Goal: Information Seeking & Learning: Learn about a topic

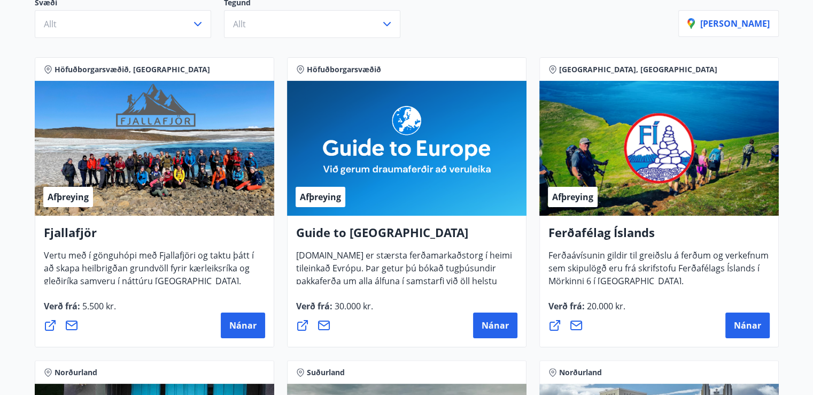
scroll to position [53, 0]
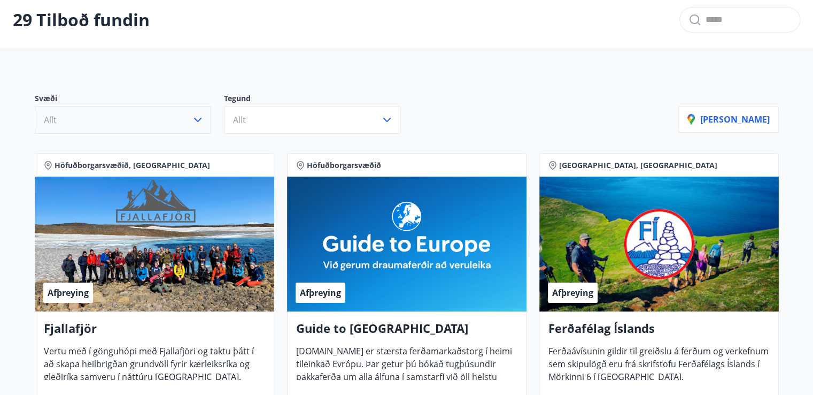
click at [201, 114] on icon "button" at bounding box center [197, 119] width 13 height 13
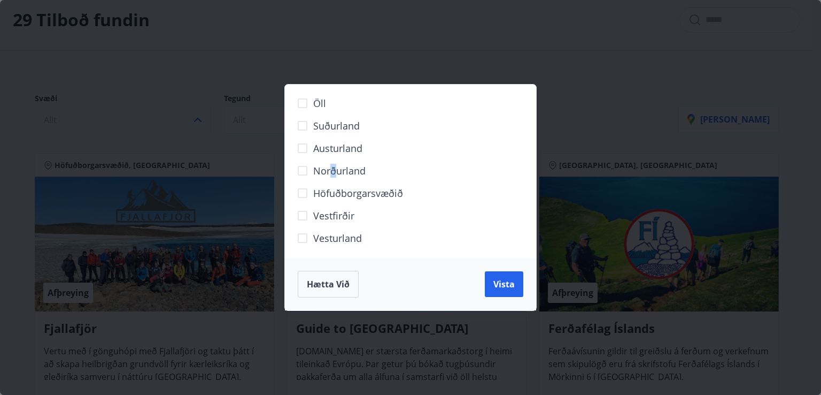
click at [333, 171] on span "Norðurland" at bounding box center [339, 171] width 52 height 14
click at [508, 283] on span "Vista" at bounding box center [504, 284] width 21 height 12
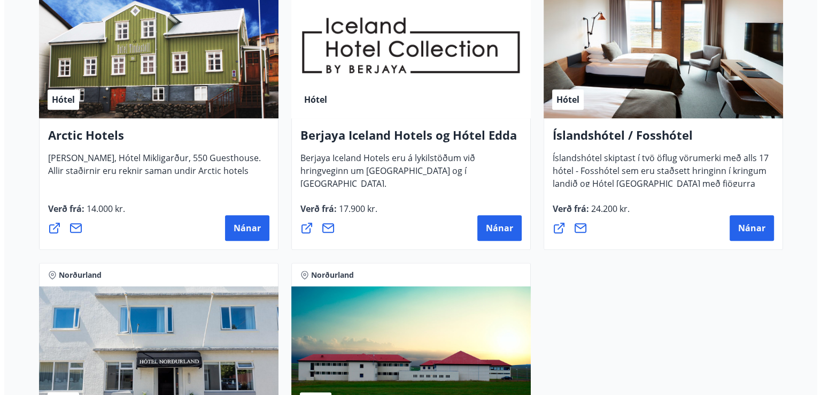
scroll to position [501, 0]
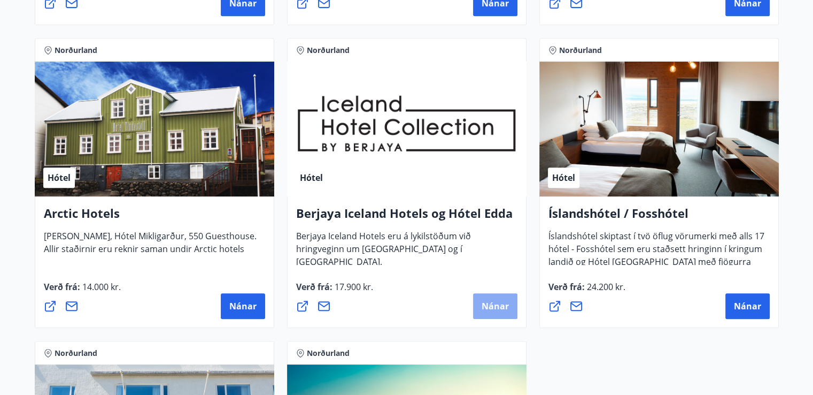
click at [500, 303] on span "Nánar" at bounding box center [495, 306] width 27 height 12
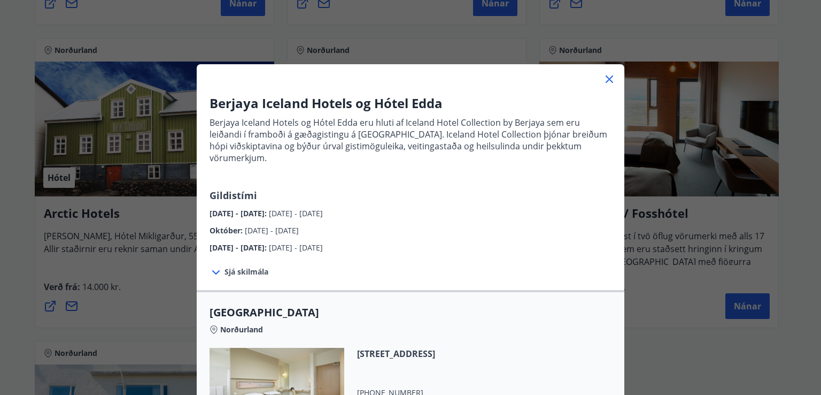
click at [213, 266] on icon at bounding box center [216, 272] width 13 height 13
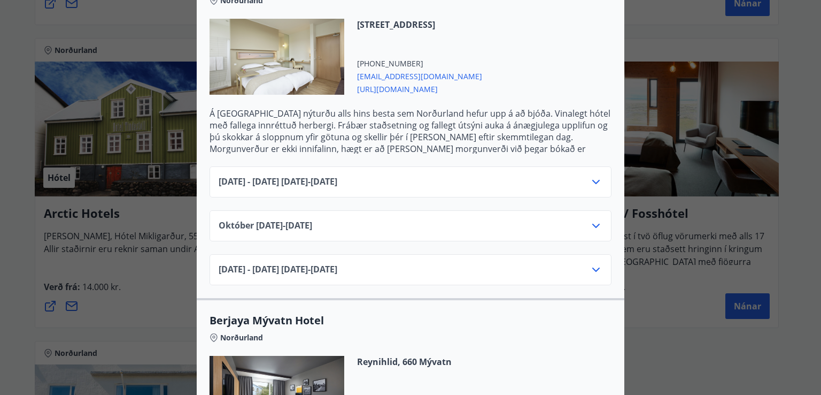
scroll to position [428, 0]
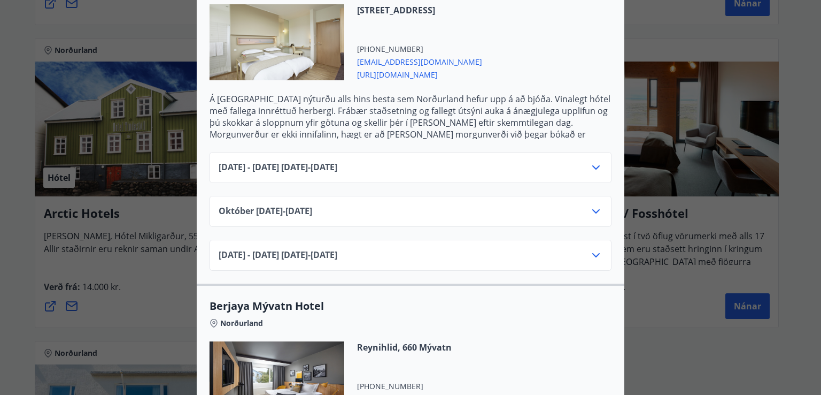
click at [594, 165] on icon at bounding box center [595, 167] width 7 height 4
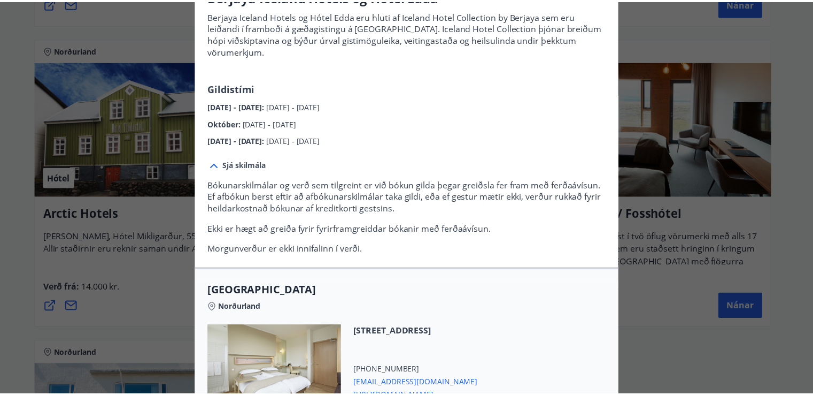
scroll to position [0, 0]
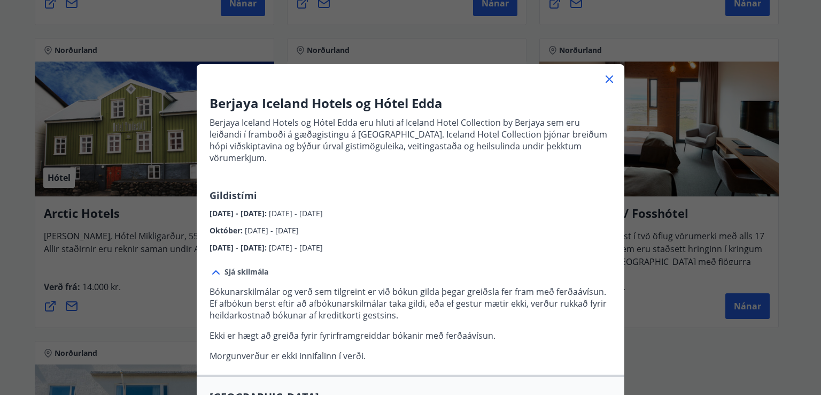
click at [604, 76] on icon at bounding box center [609, 79] width 13 height 13
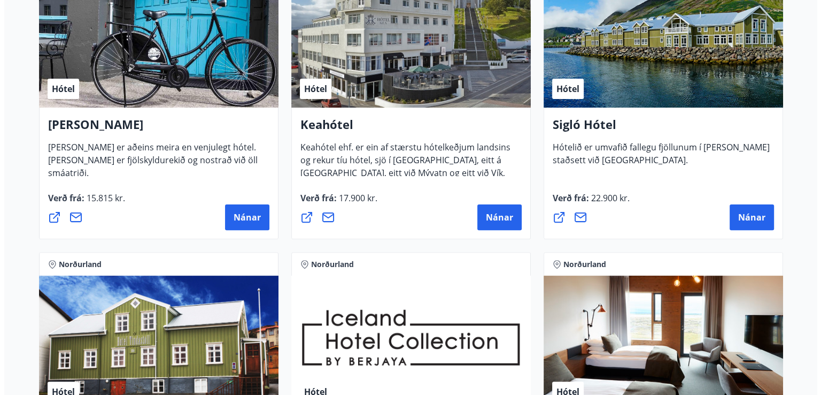
scroll to position [180, 0]
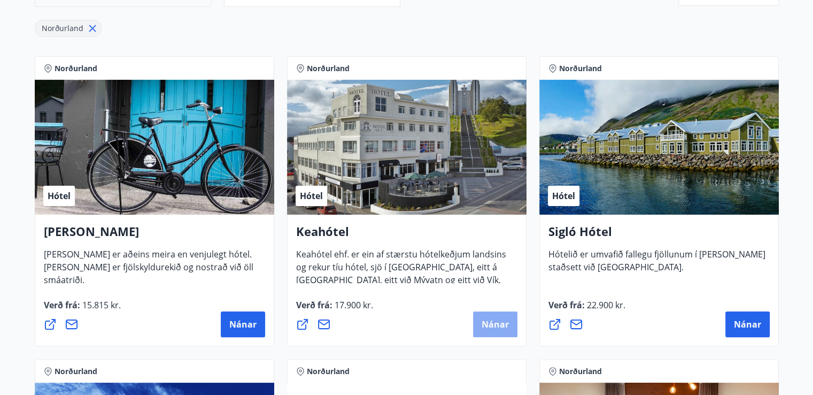
click at [494, 316] on button "Nánar" at bounding box center [495, 324] width 44 height 26
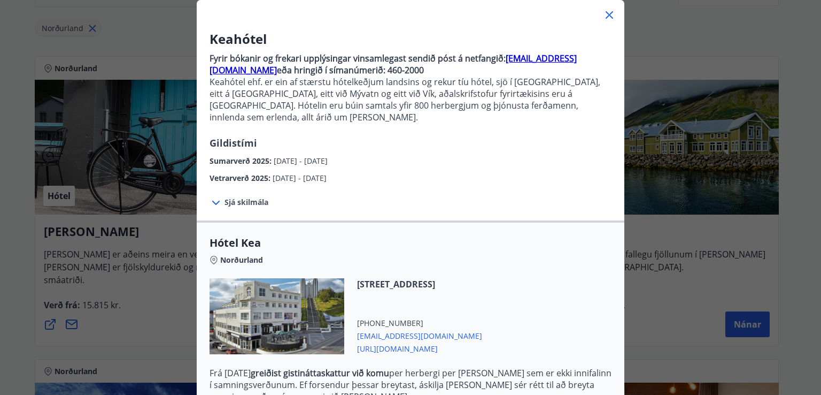
scroll to position [160, 0]
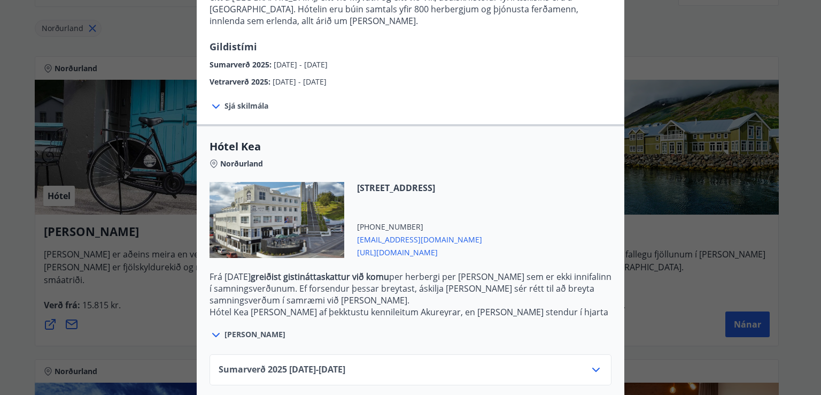
click at [212, 328] on icon at bounding box center [216, 334] width 13 height 13
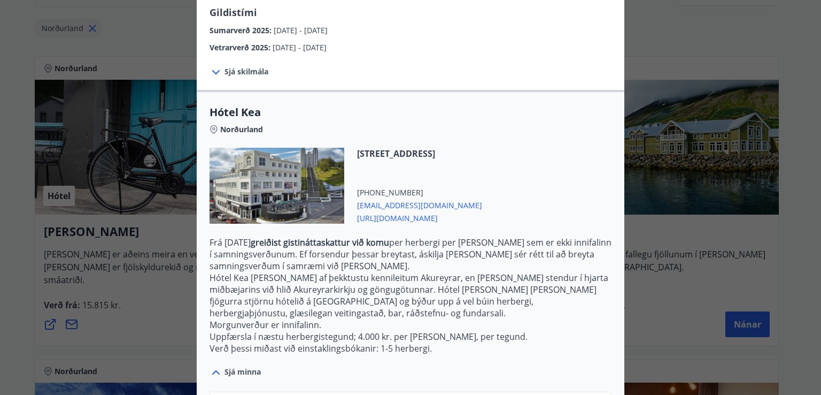
scroll to position [263, 0]
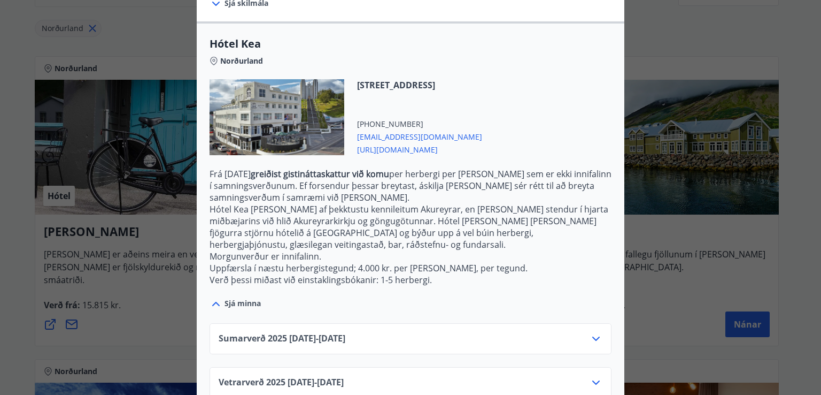
click at [592, 336] on icon at bounding box center [595, 338] width 7 height 4
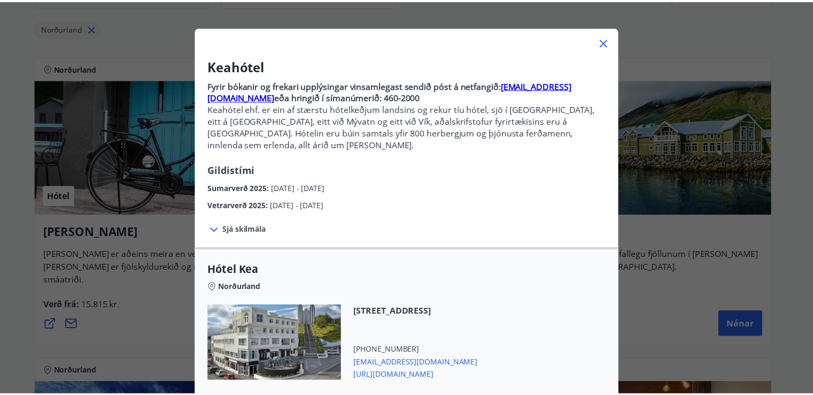
scroll to position [0, 0]
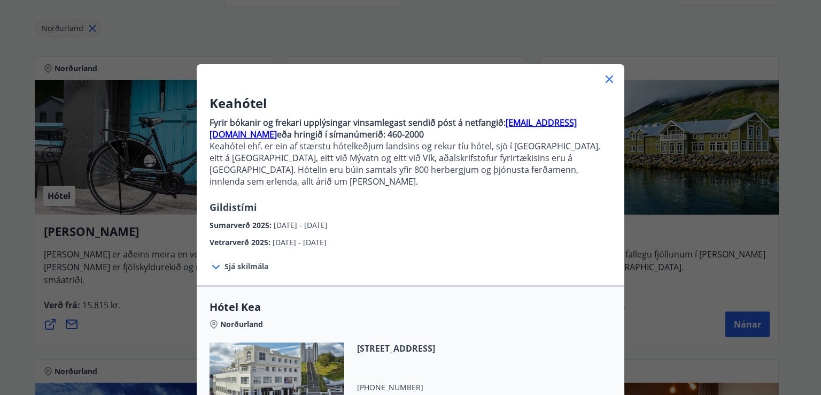
click at [605, 77] on icon at bounding box center [609, 79] width 13 height 13
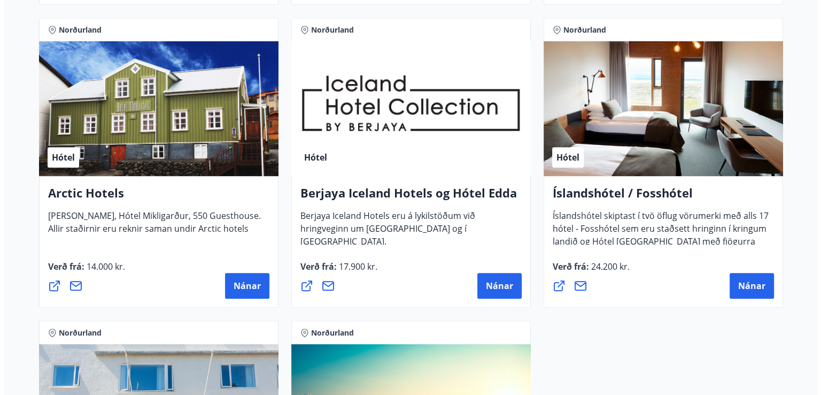
scroll to position [588, 0]
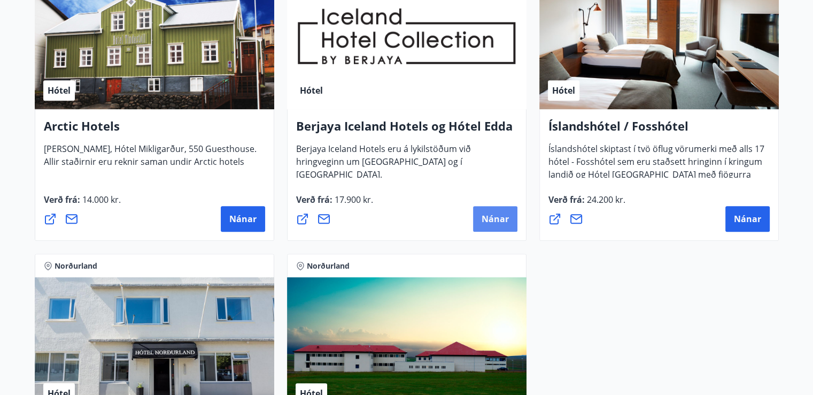
click at [490, 217] on span "Nánar" at bounding box center [495, 219] width 27 height 12
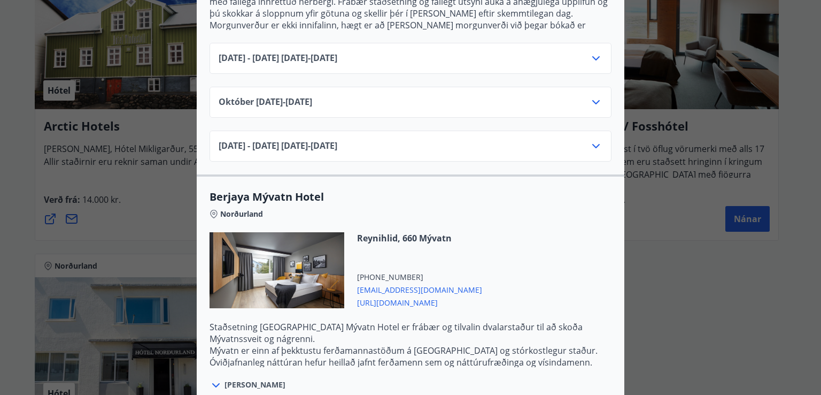
scroll to position [374, 0]
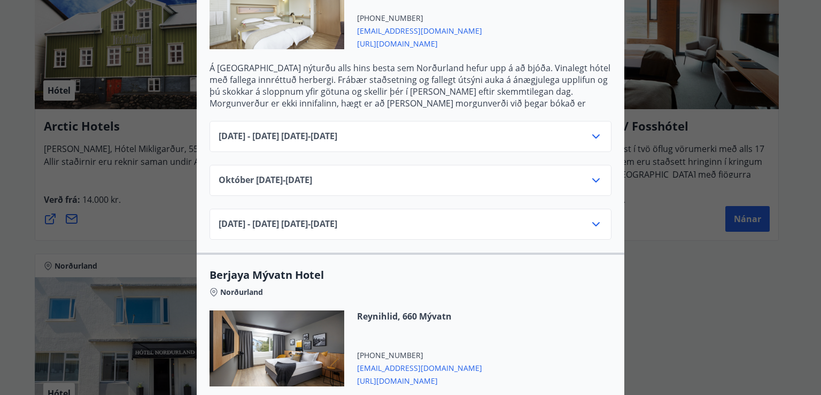
click at [590, 130] on icon at bounding box center [596, 136] width 13 height 13
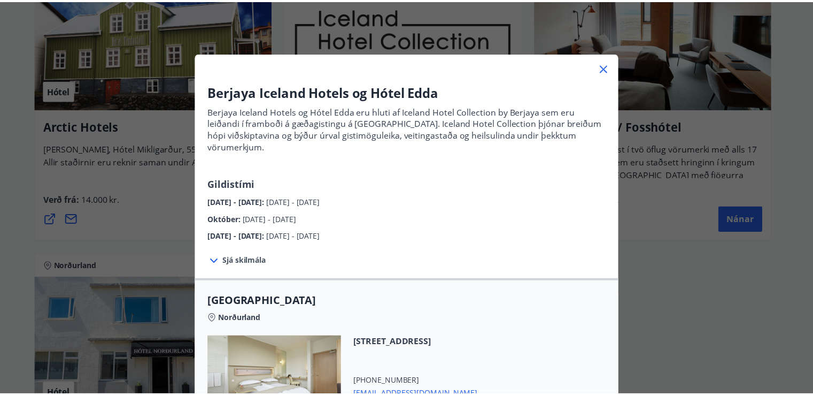
scroll to position [0, 0]
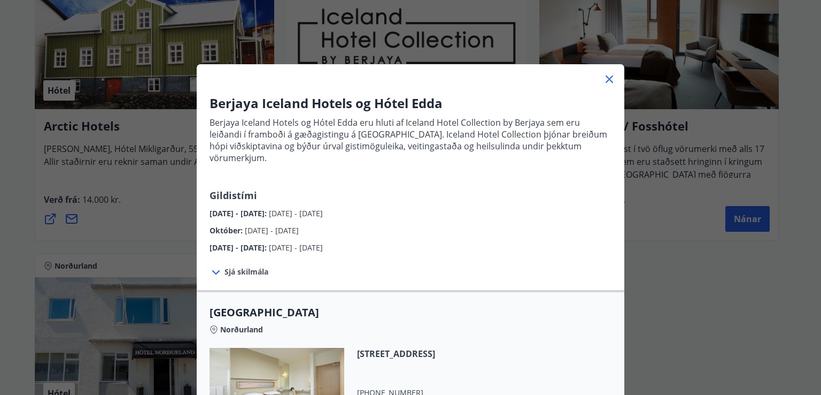
click at [603, 77] on icon at bounding box center [609, 79] width 13 height 13
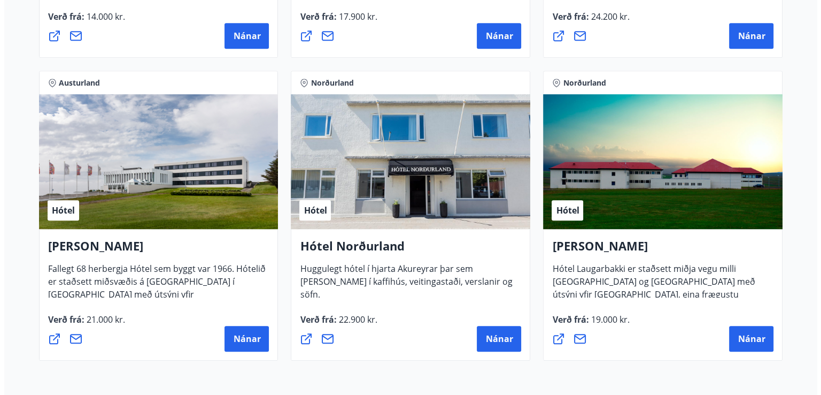
scroll to position [875, 0]
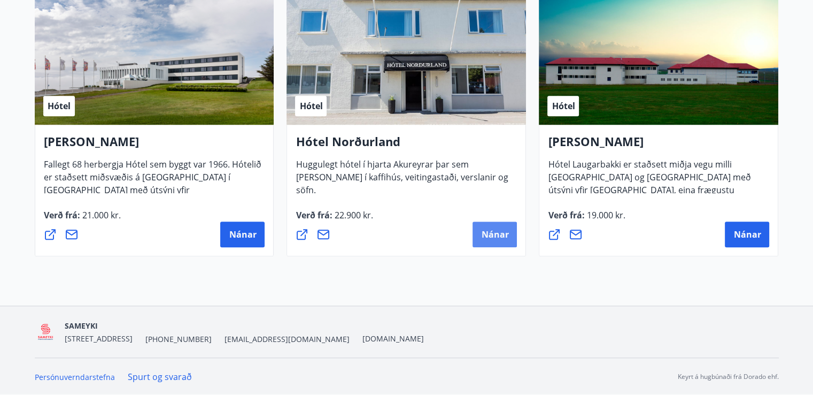
click at [484, 234] on span "Nánar" at bounding box center [494, 234] width 27 height 12
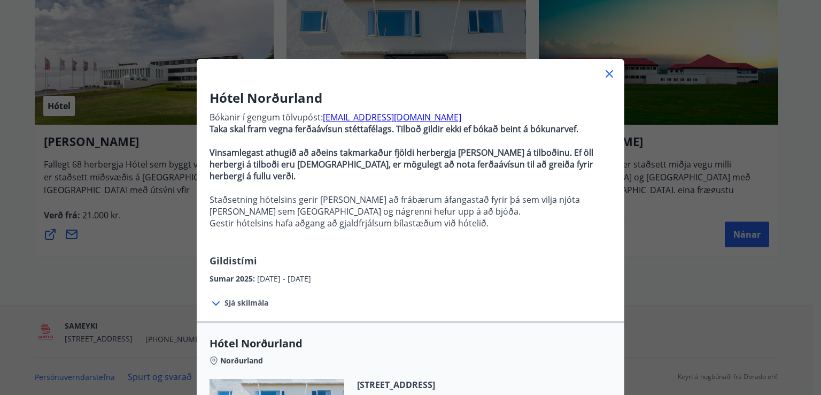
scroll to position [0, 0]
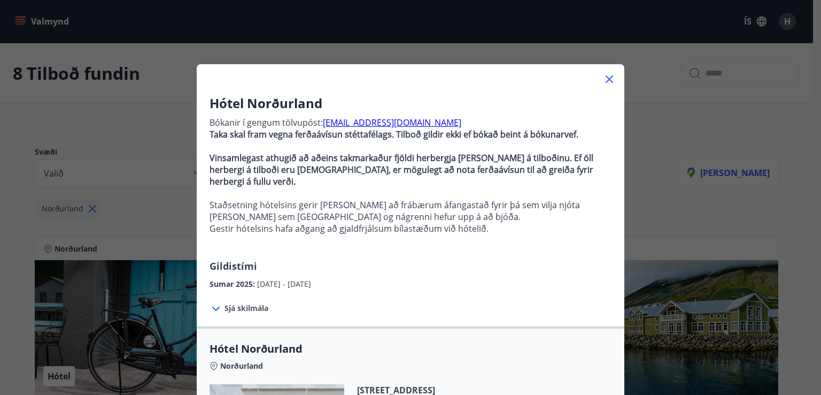
click at [612, 80] on icon at bounding box center [609, 79] width 13 height 13
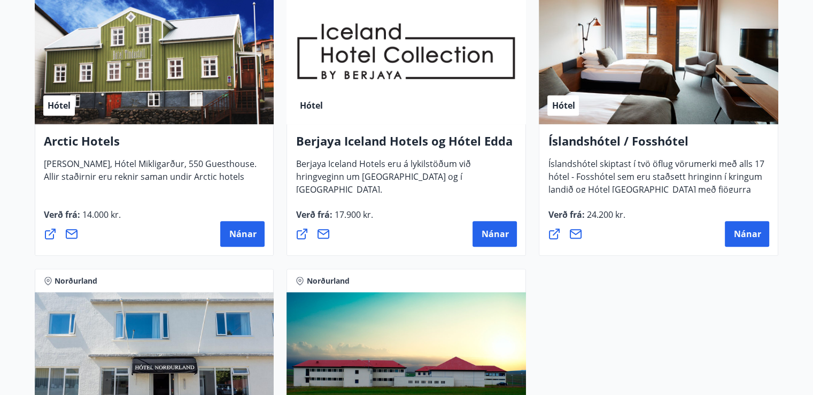
scroll to position [554, 0]
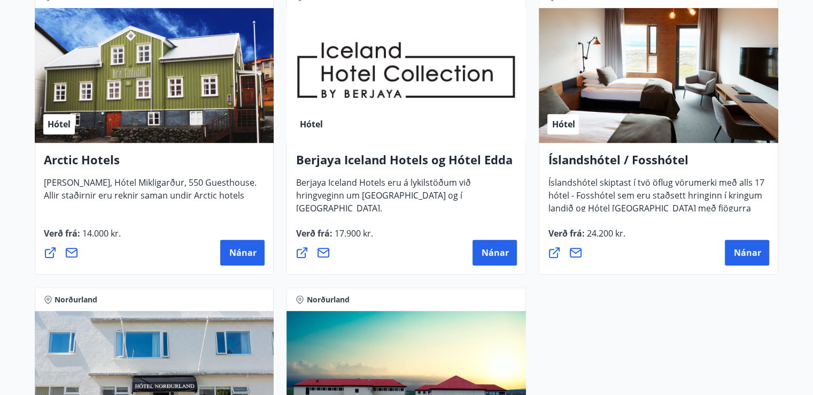
scroll to position [107, 0]
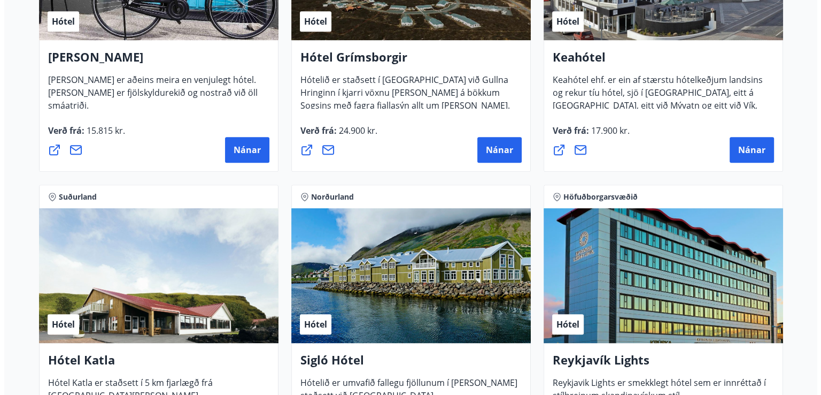
scroll to position [535, 0]
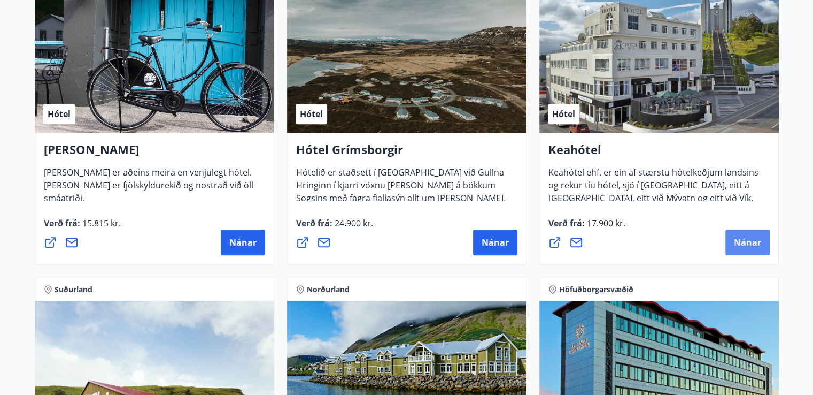
click at [747, 236] on span "Nánar" at bounding box center [747, 242] width 27 height 12
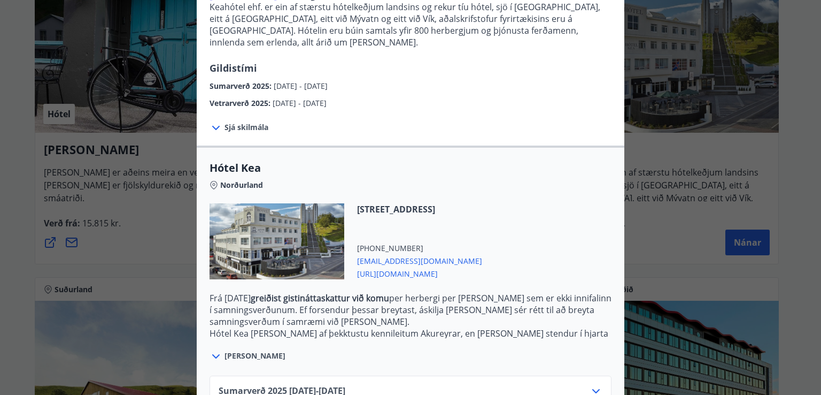
scroll to position [203, 0]
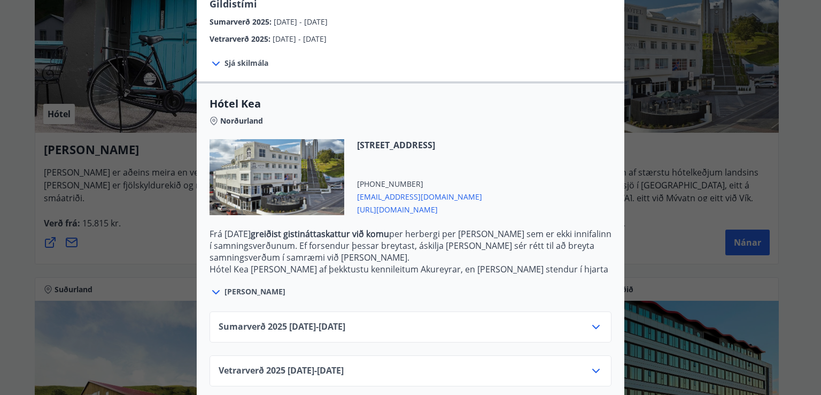
click at [591, 320] on icon at bounding box center [596, 326] width 13 height 13
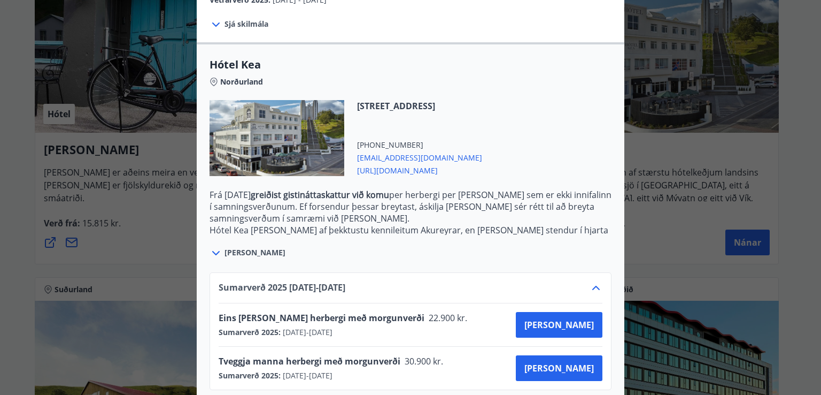
scroll to position [289, 0]
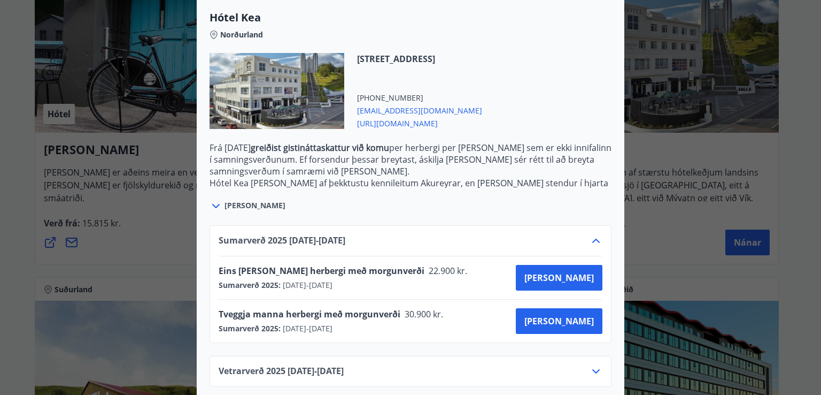
click at [637, 263] on div "Keahótel Fyrir bókanir og frekari upplýsingar vinsamlegast sendið póst á netfan…" at bounding box center [410, 197] width 821 height 395
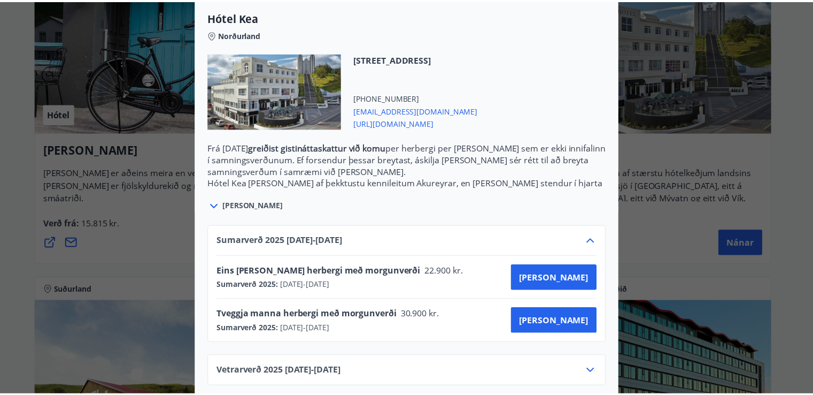
scroll to position [0, 0]
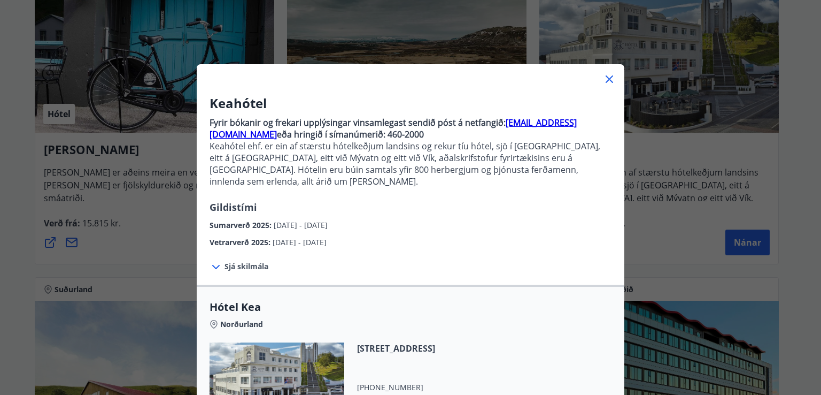
click at [603, 81] on icon at bounding box center [609, 79] width 13 height 13
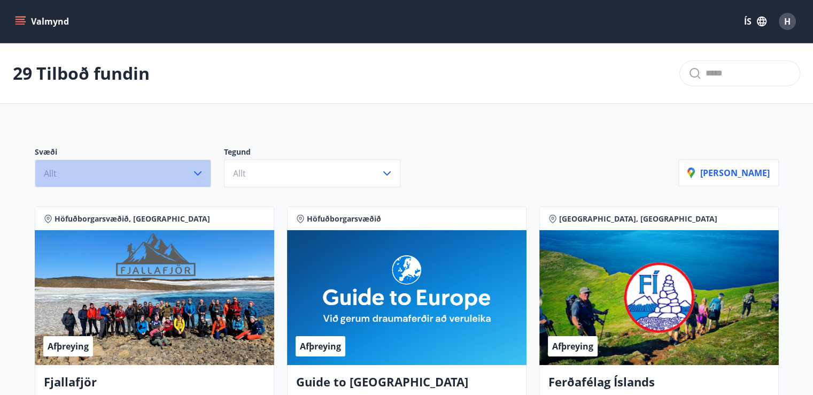
click at [198, 172] on icon "button" at bounding box center [197, 173] width 13 height 13
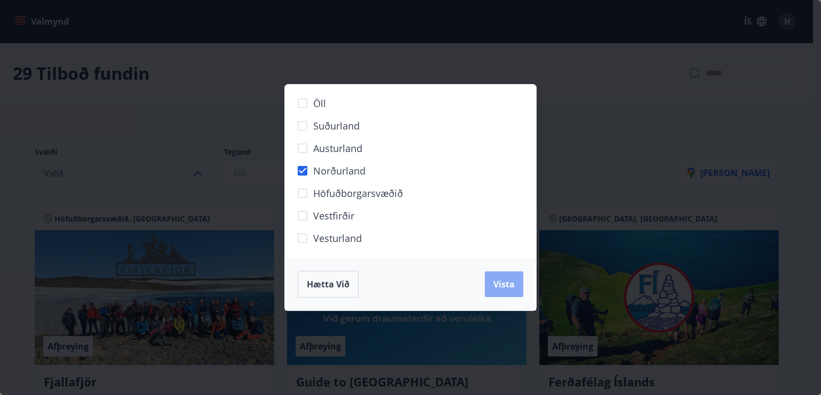
drag, startPoint x: 505, startPoint y: 280, endPoint x: 495, endPoint y: 272, distance: 12.5
click at [504, 279] on span "Vista" at bounding box center [504, 284] width 21 height 12
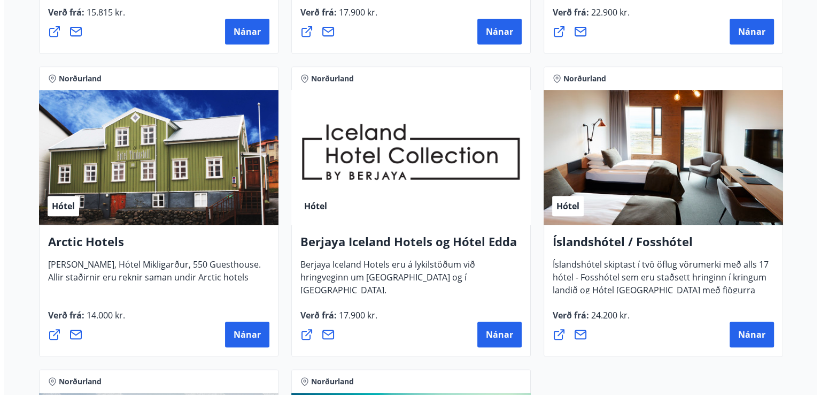
scroll to position [481, 0]
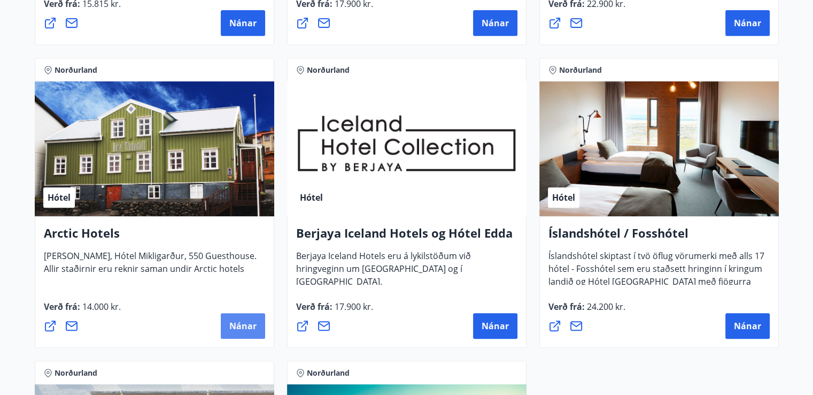
click at [240, 319] on button "Nánar" at bounding box center [243, 326] width 44 height 26
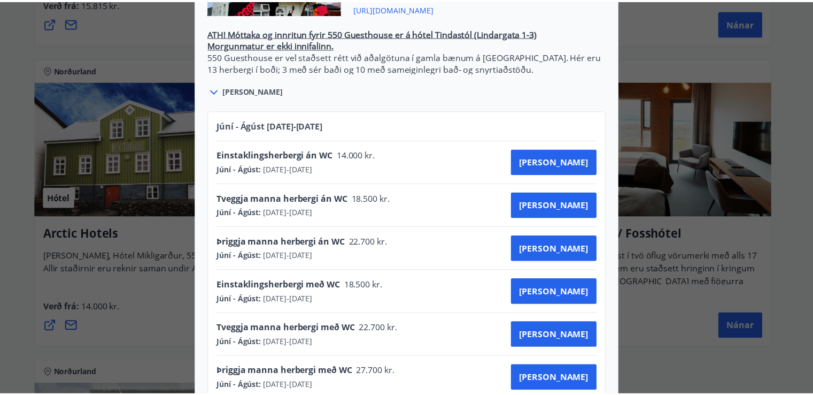
scroll to position [0, 0]
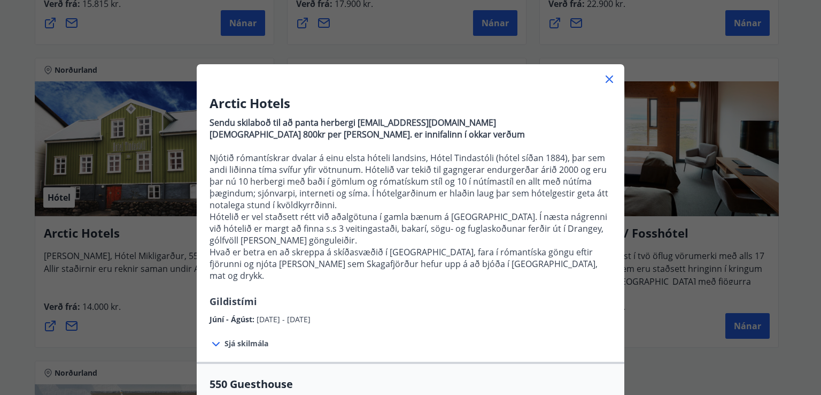
click at [680, 45] on div "Arctic Hotels Sendu skilaboð til að panta herbergi [EMAIL_ADDRESS][DOMAIN_NAME]…" at bounding box center [410, 197] width 821 height 395
click at [606, 78] on icon at bounding box center [609, 78] width 7 height 7
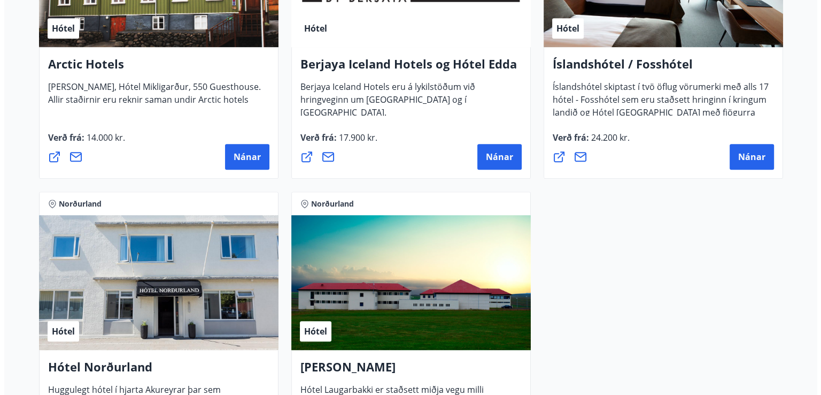
scroll to position [588, 0]
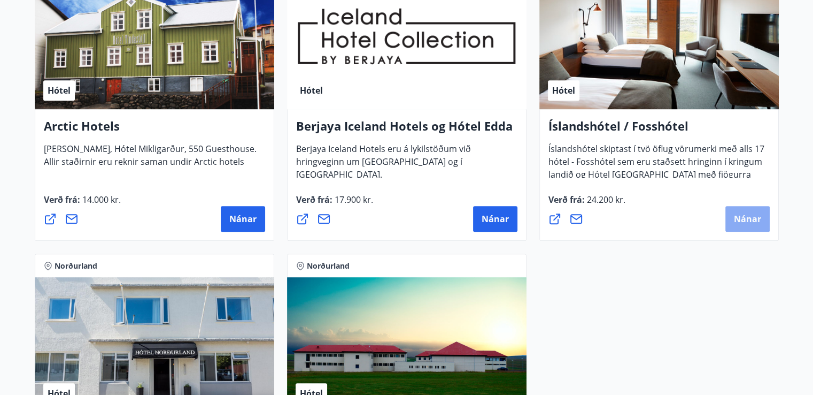
click at [745, 218] on span "Nánar" at bounding box center [747, 219] width 27 height 12
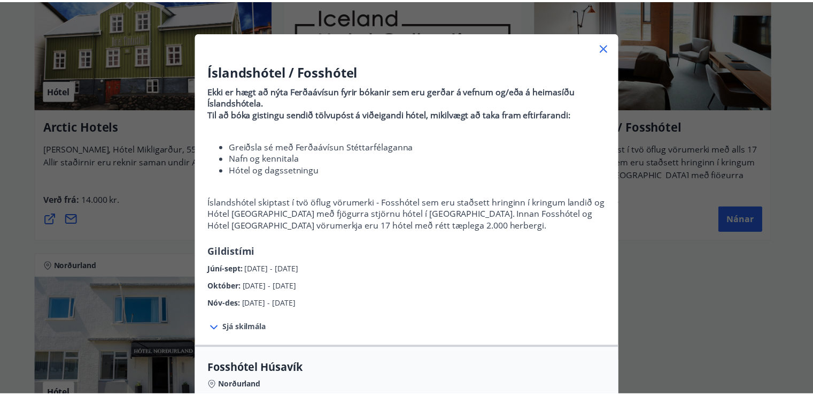
scroll to position [27, 0]
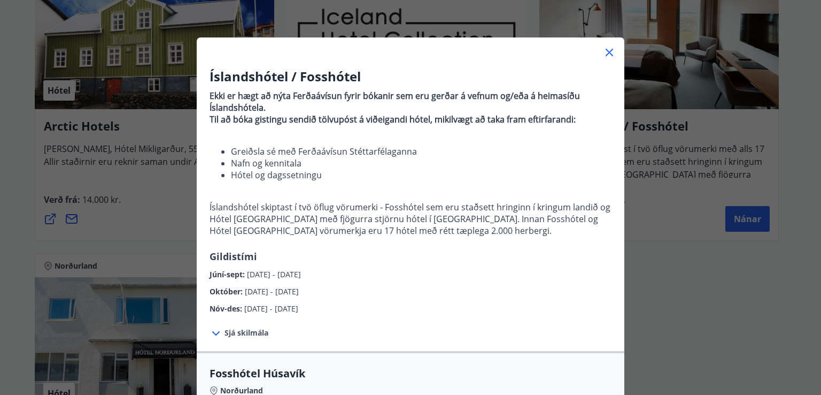
click at [694, 252] on div "Íslandshótel / Fosshótel Ekki er hægt að nýta Ferðaávísun fyrir bókanir sem eru…" at bounding box center [410, 170] width 821 height 395
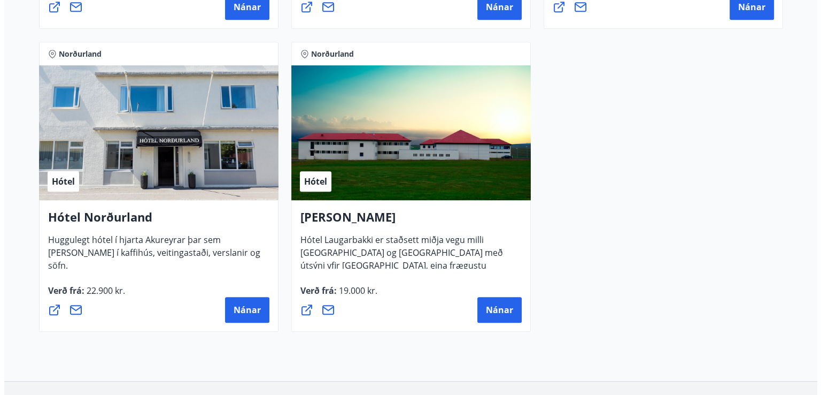
scroll to position [856, 0]
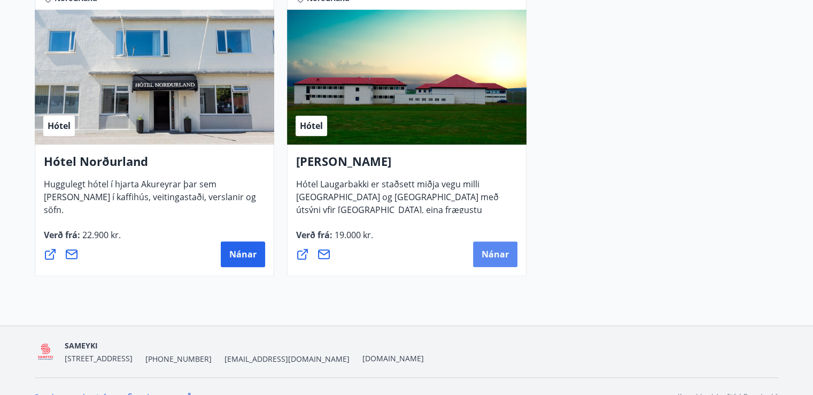
click at [482, 256] on span "Nánar" at bounding box center [495, 254] width 27 height 12
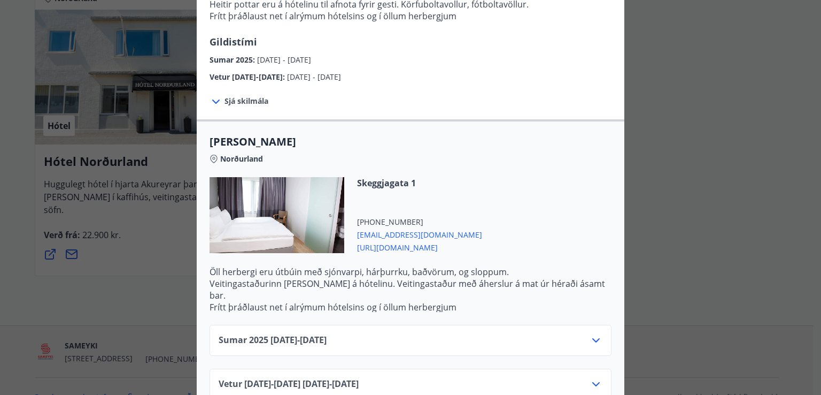
scroll to position [250, 0]
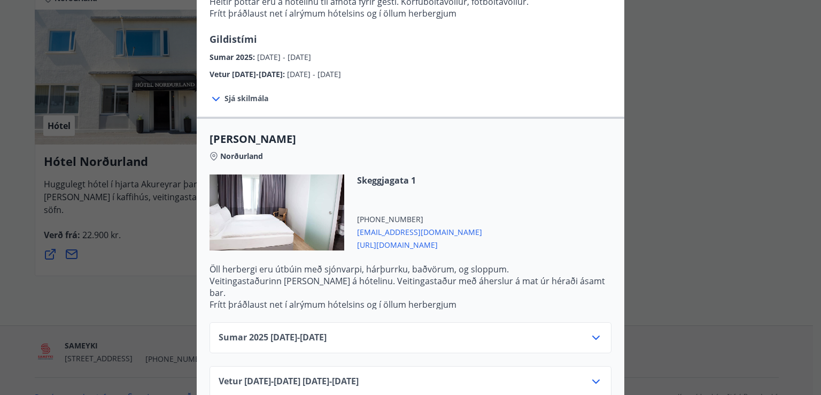
click at [591, 331] on icon at bounding box center [596, 337] width 13 height 13
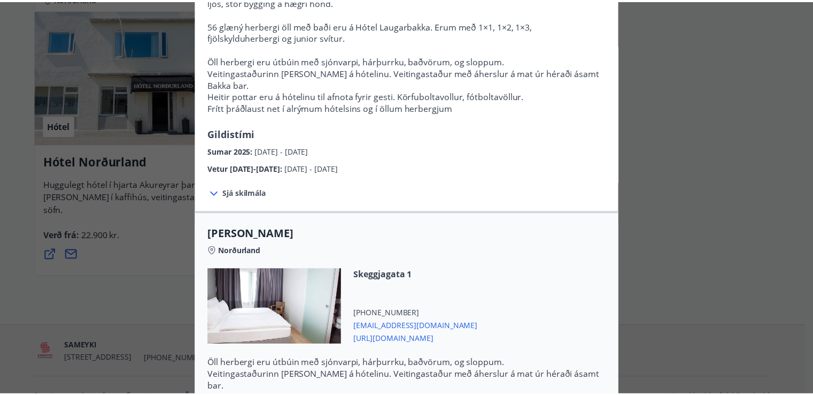
scroll to position [0, 0]
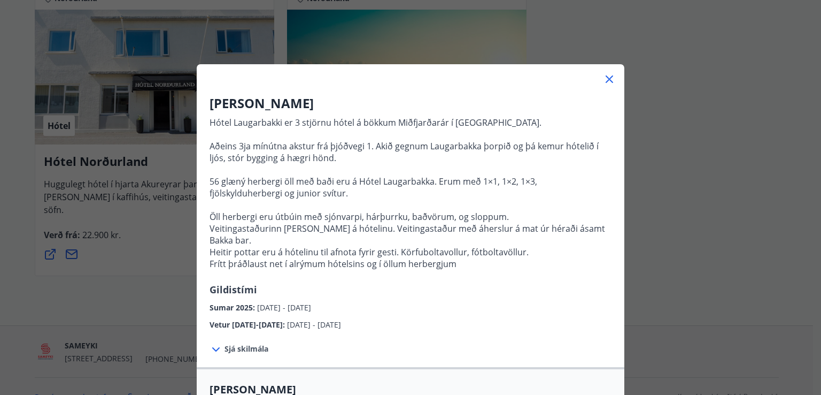
click at [610, 76] on icon at bounding box center [609, 79] width 13 height 13
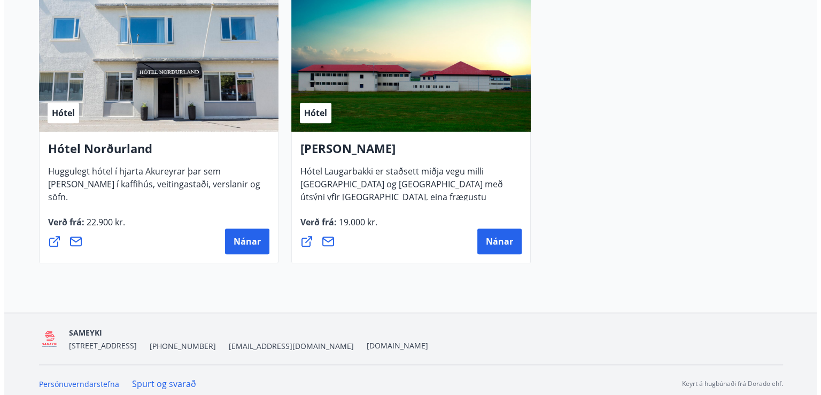
scroll to position [875, 0]
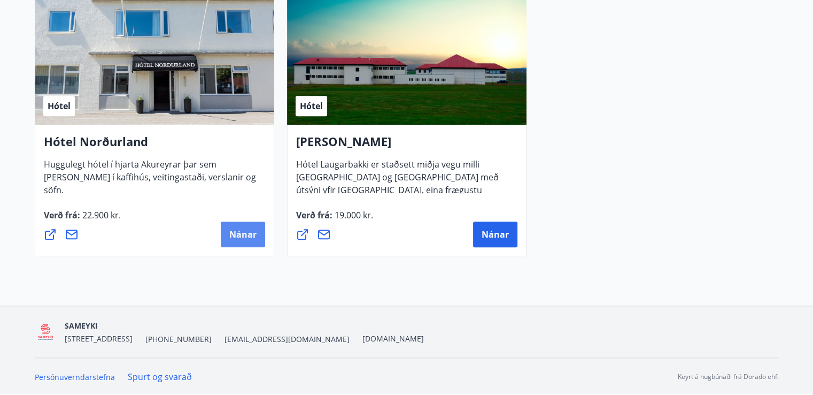
click at [247, 234] on span "Nánar" at bounding box center [242, 234] width 27 height 12
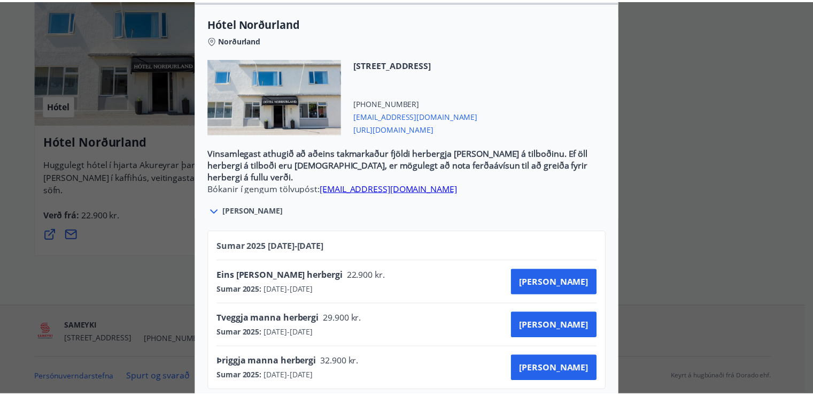
scroll to position [329, 0]
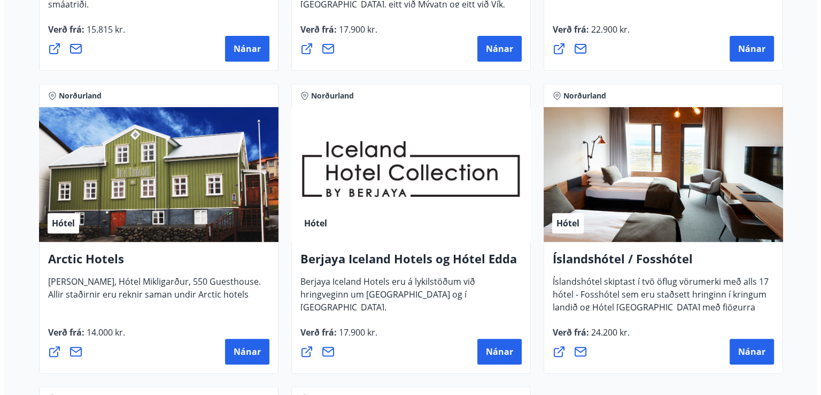
scroll to position [501, 0]
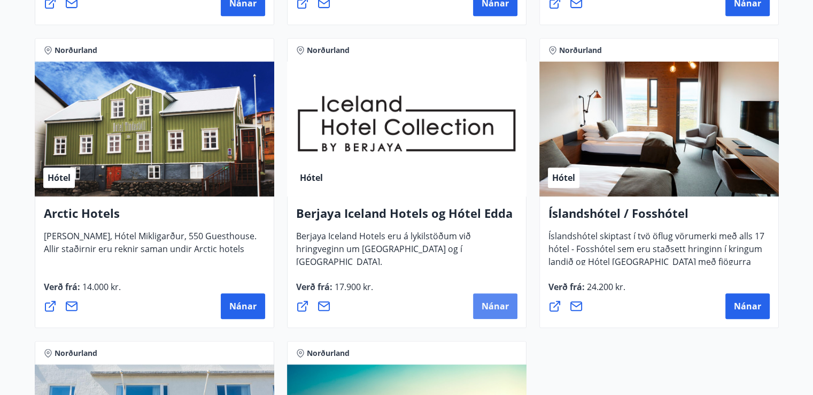
click at [492, 302] on span "Nánar" at bounding box center [495, 306] width 27 height 12
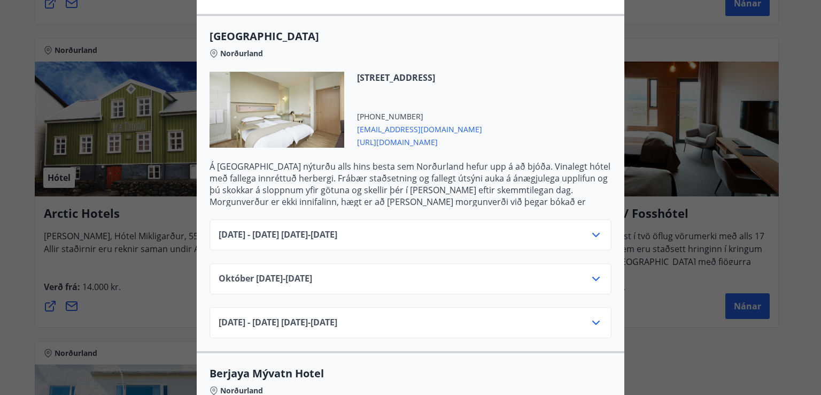
scroll to position [252, 0]
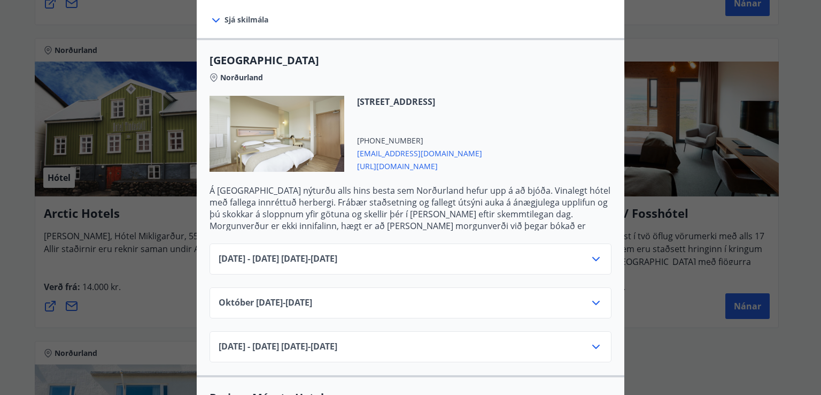
click at [592, 252] on icon at bounding box center [596, 258] width 13 height 13
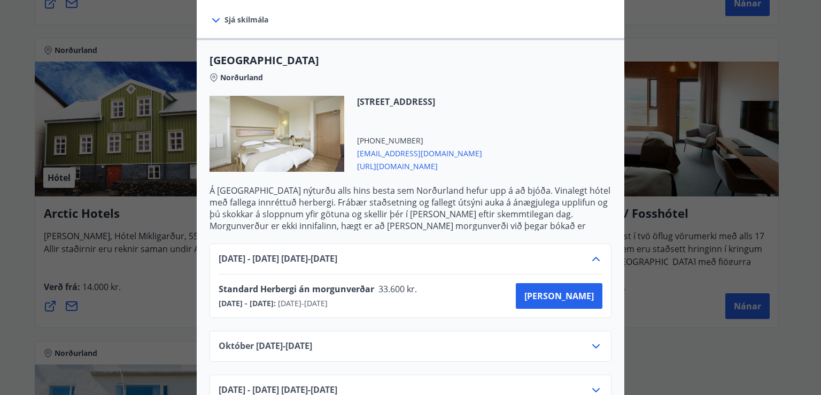
scroll to position [0, 0]
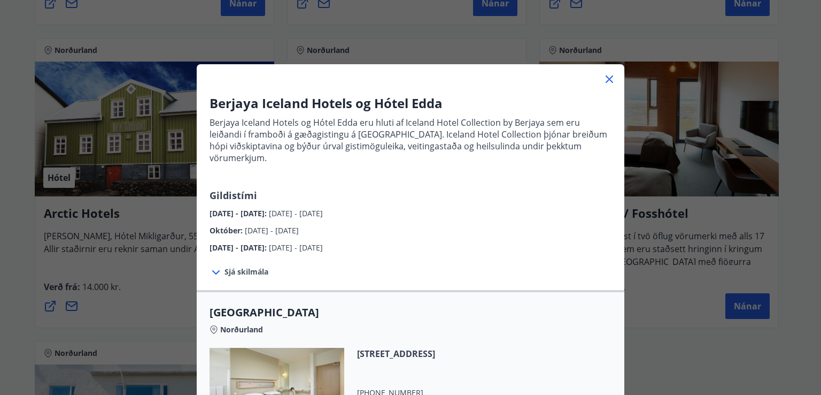
click at [650, 308] on div "Berjaya Iceland Hotels og Hótel Edda Berjaya Iceland Hotels og Hótel Edda eru h…" at bounding box center [410, 197] width 821 height 395
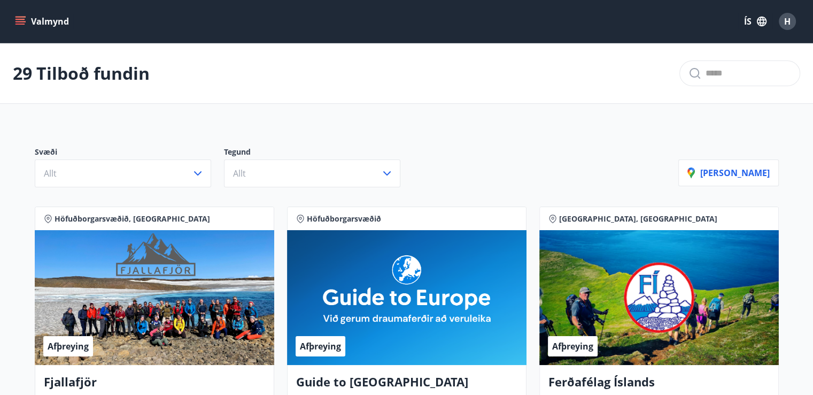
scroll to position [53, 0]
